Goal: Transaction & Acquisition: Purchase product/service

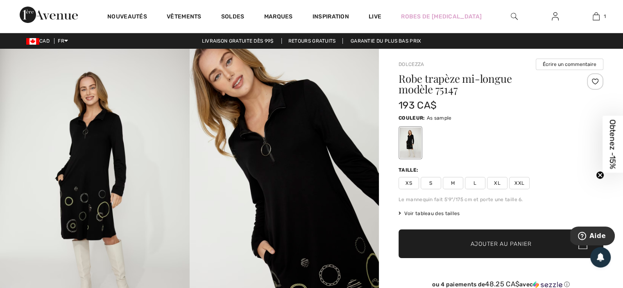
click at [525, 189] on span "XXL" at bounding box center [519, 183] width 20 height 12
click at [482, 248] on span "Ajouter au panier" at bounding box center [501, 244] width 61 height 9
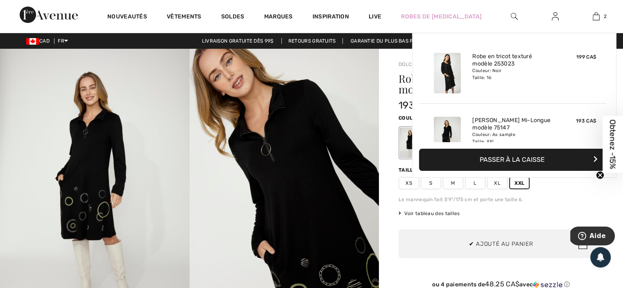
scroll to position [36, 0]
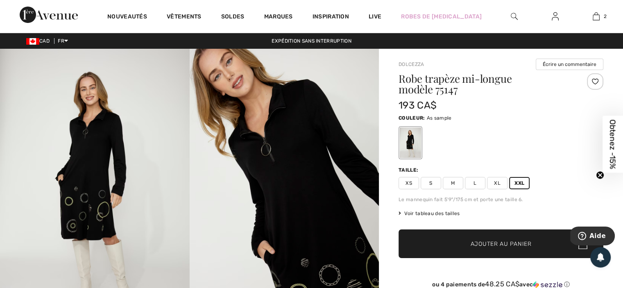
click at [150, 117] on img at bounding box center [95, 191] width 190 height 284
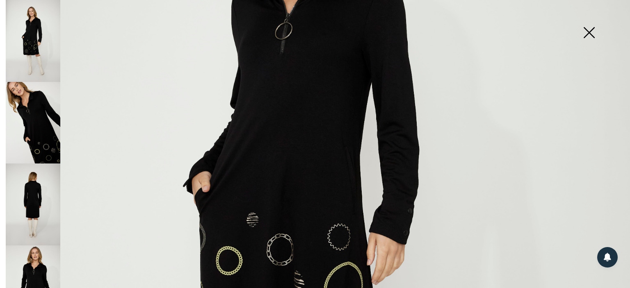
scroll to position [246, 0]
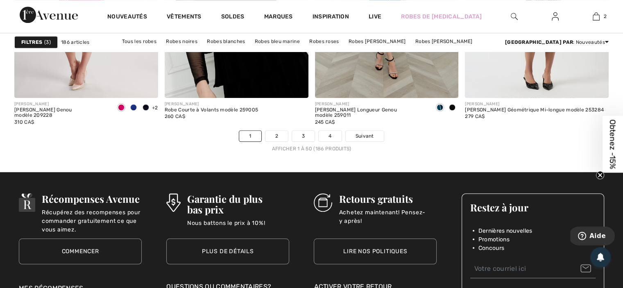
scroll to position [3894, 0]
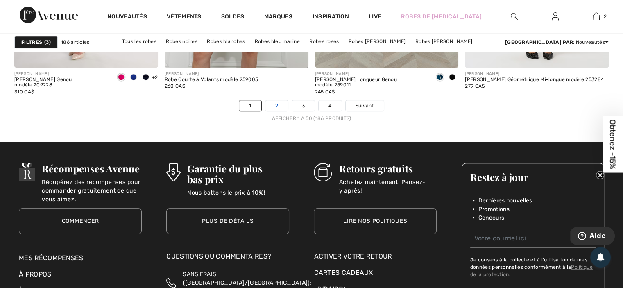
click at [269, 111] on link "2" at bounding box center [277, 105] width 23 height 11
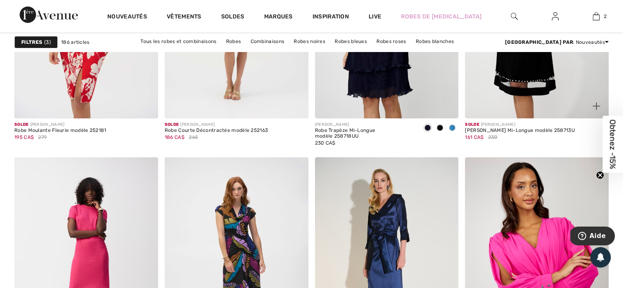
scroll to position [2746, 0]
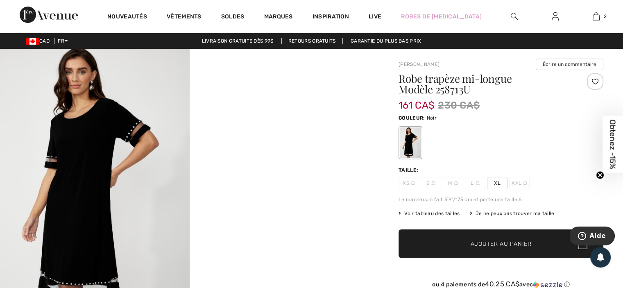
click at [499, 189] on span "XL" at bounding box center [497, 183] width 20 height 12
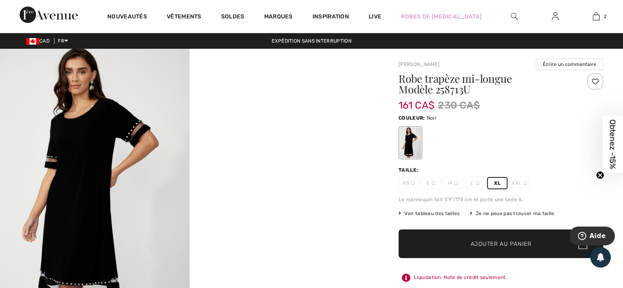
click at [485, 248] on span "Ajouter au panier" at bounding box center [501, 244] width 61 height 9
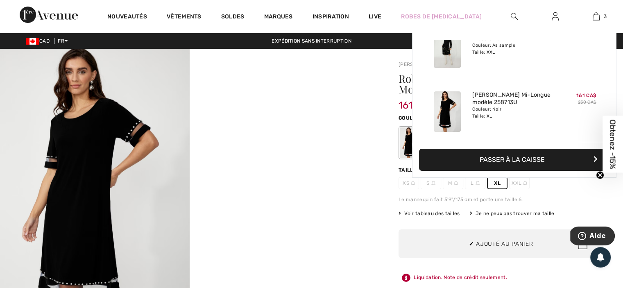
scroll to position [111, 0]
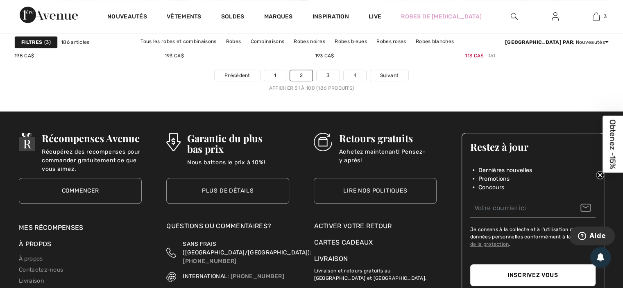
scroll to position [3935, 0]
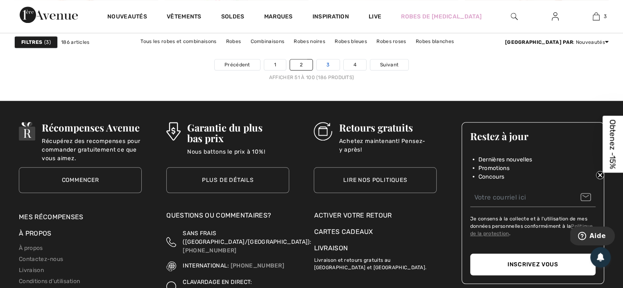
click at [326, 70] on link "3" at bounding box center [328, 64] width 23 height 11
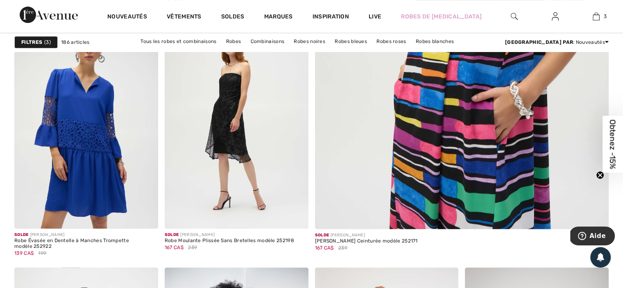
scroll to position [369, 0]
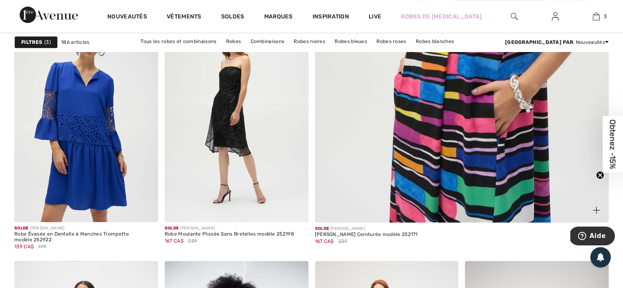
click at [416, 126] on img at bounding box center [462, 17] width 353 height 530
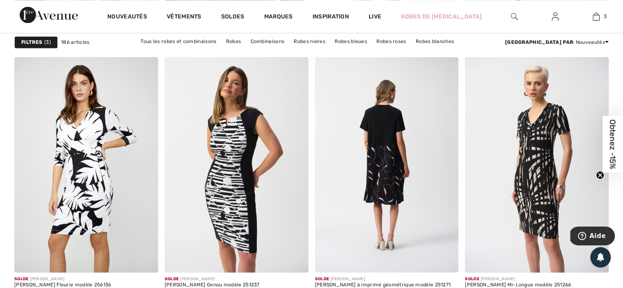
scroll to position [1435, 0]
click at [378, 153] on img at bounding box center [387, 165] width 144 height 216
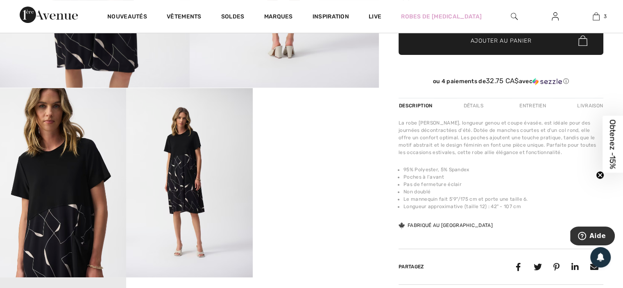
scroll to position [246, 0]
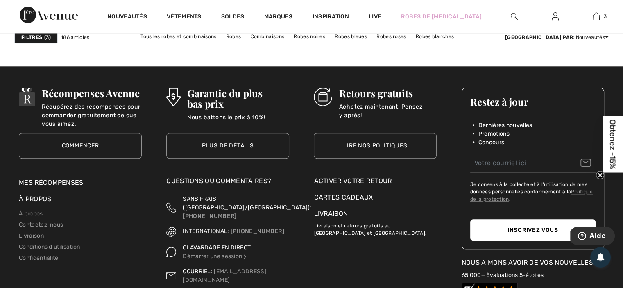
scroll to position [3976, 0]
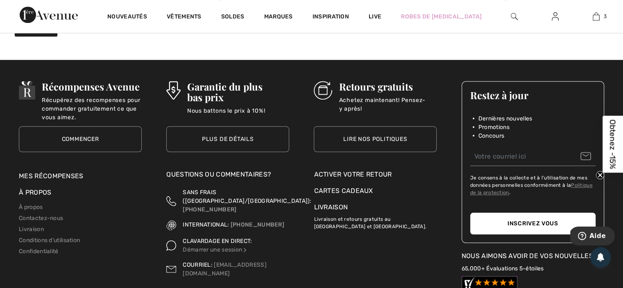
click at [366, 29] on link "4" at bounding box center [355, 23] width 23 height 11
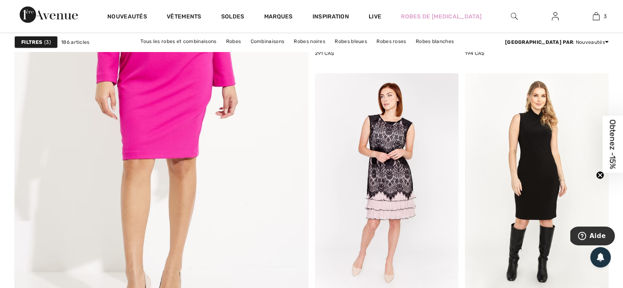
scroll to position [2336, 0]
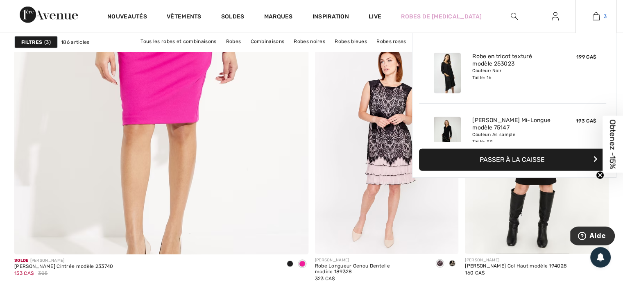
click at [601, 20] on link "3" at bounding box center [596, 16] width 40 height 10
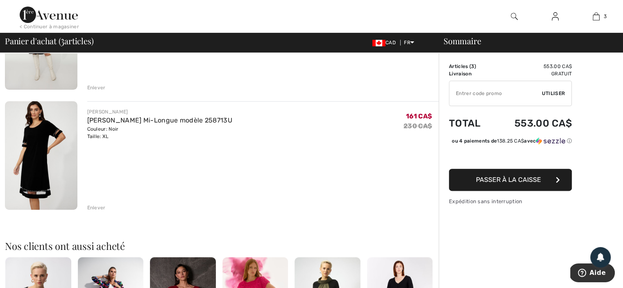
scroll to position [287, 0]
